Goal: Register for event/course

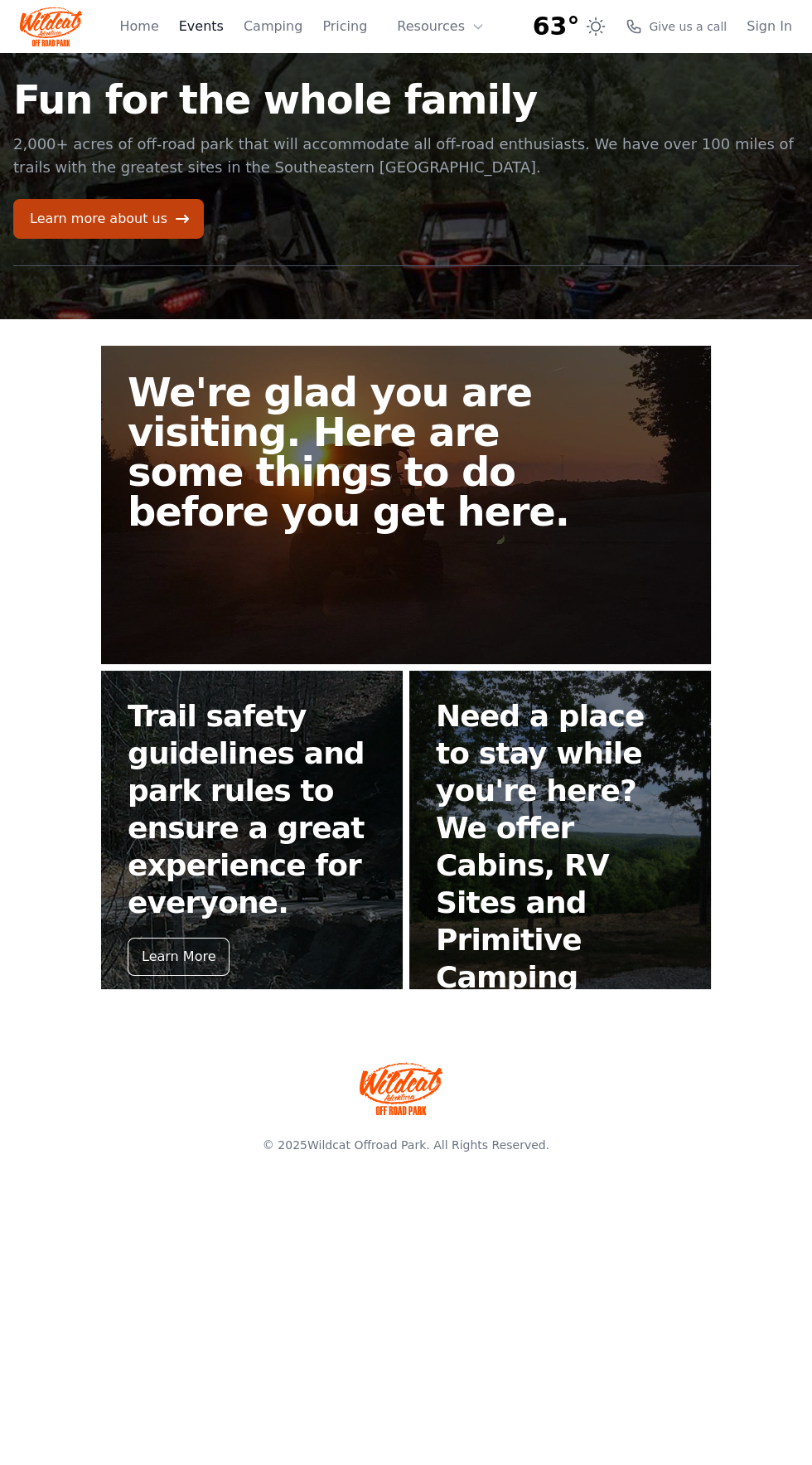
click at [218, 27] on link "Events" at bounding box center [201, 27] width 45 height 20
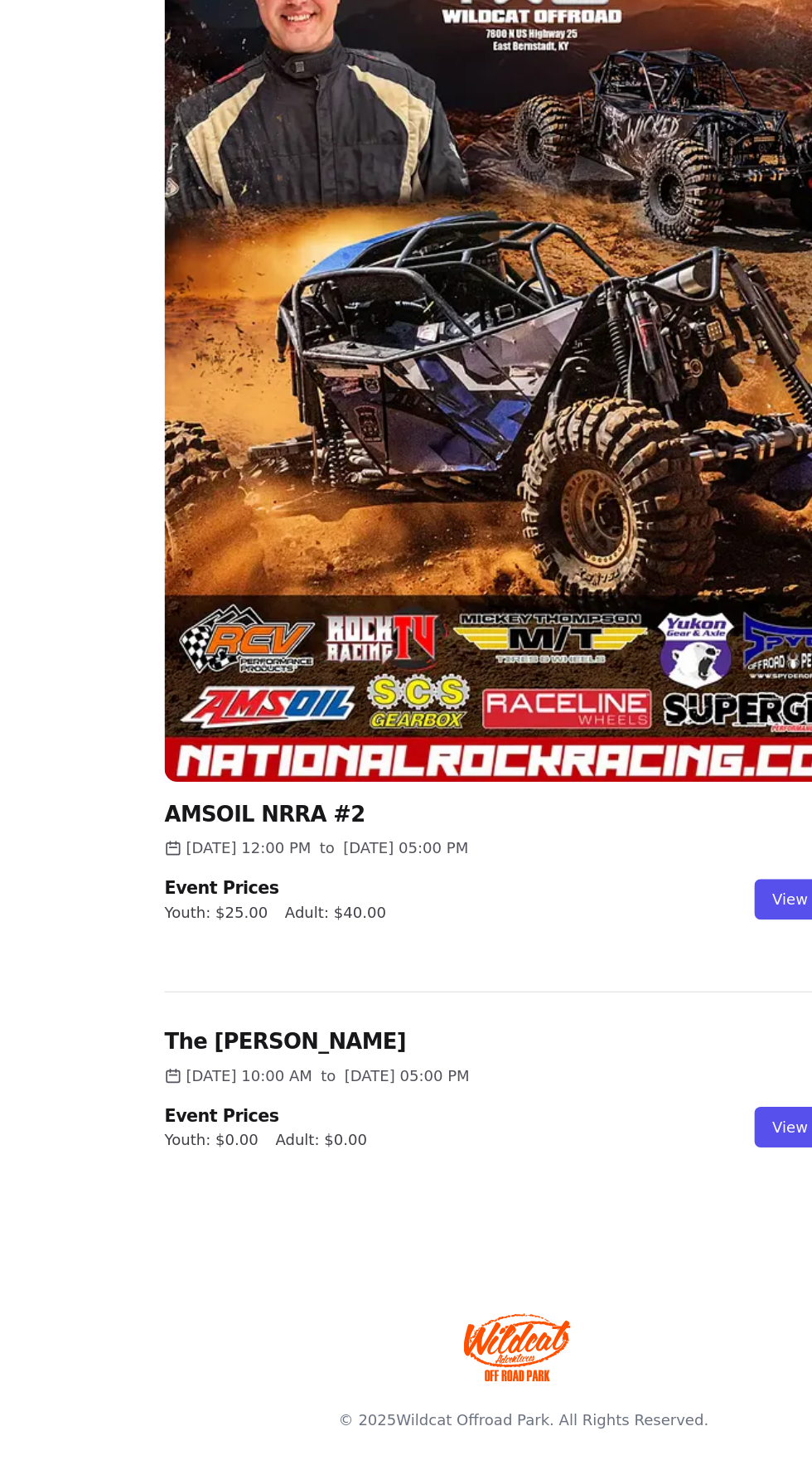
scroll to position [33, 0]
